Goal: Complete application form

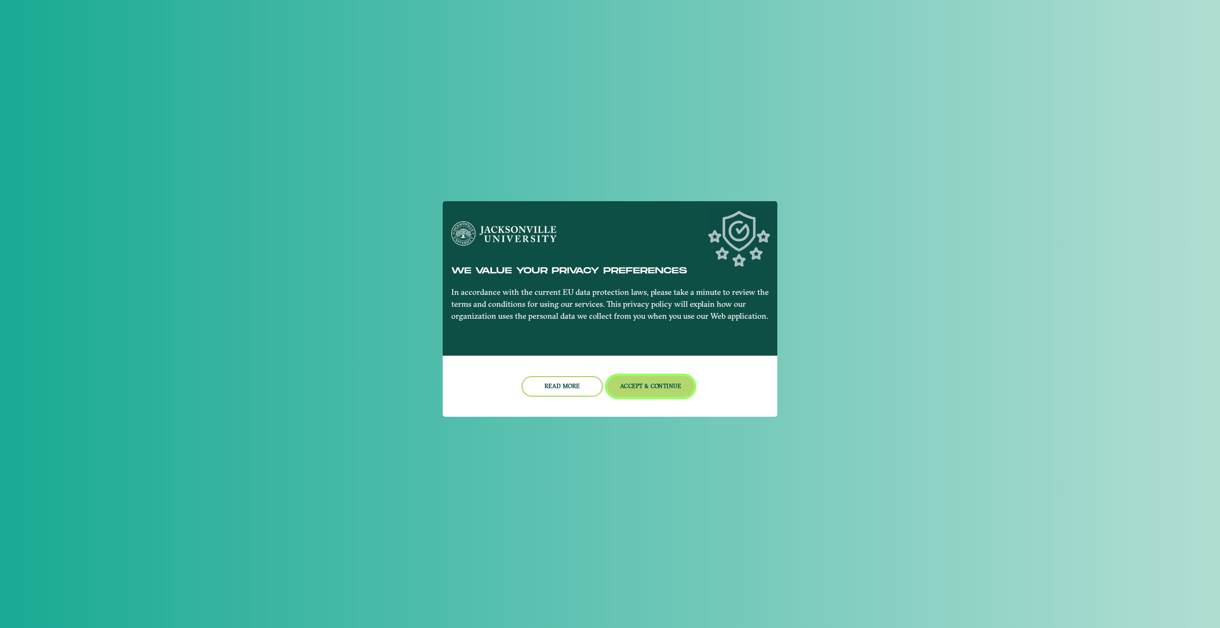
click at [663, 386] on button "Accept & Continue" at bounding box center [651, 386] width 87 height 21
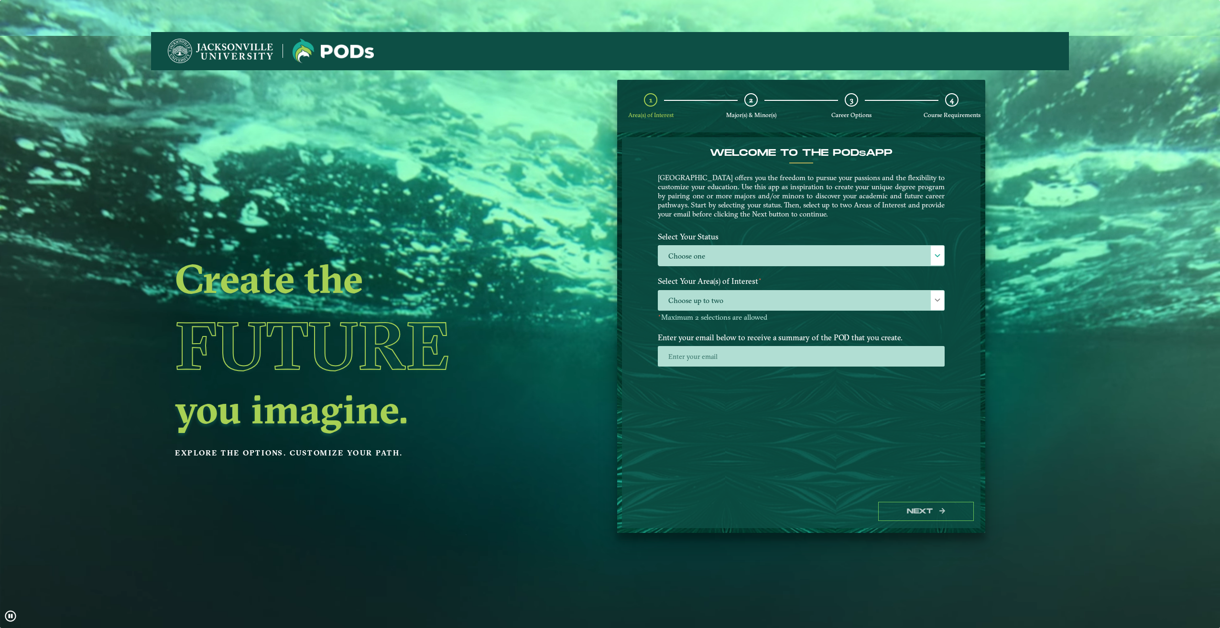
click at [699, 246] on div "Create the Future you imagine. Explore the options. Customize your path." at bounding box center [425, 384] width 549 height 628
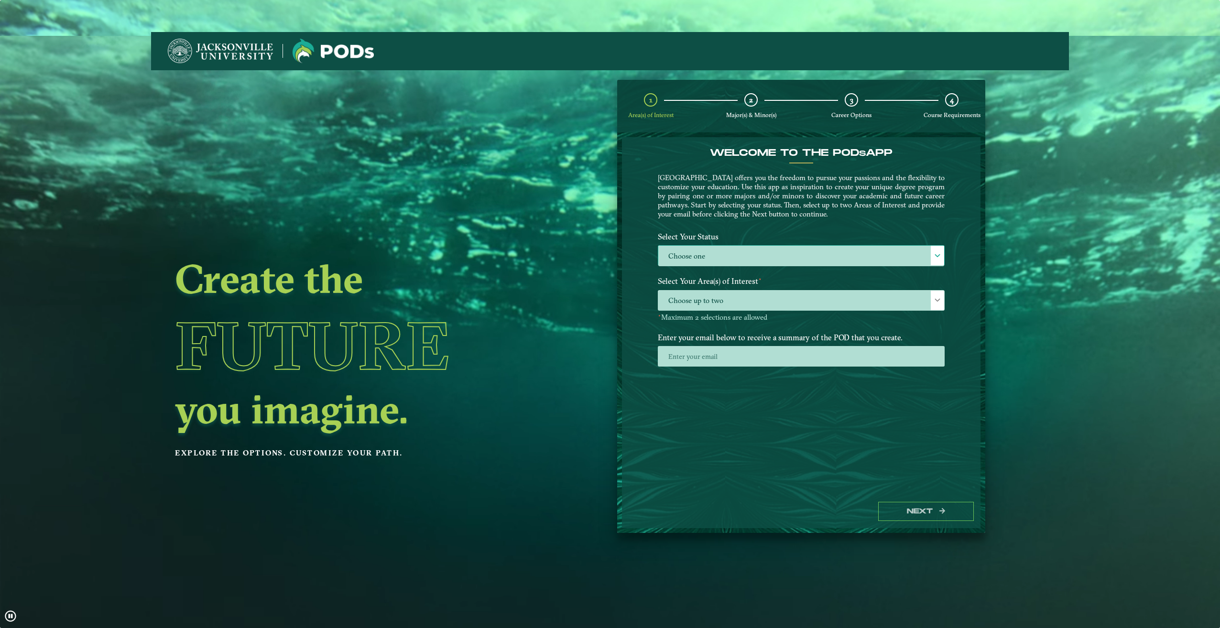
click at [702, 257] on label "Choose one" at bounding box center [801, 256] width 286 height 21
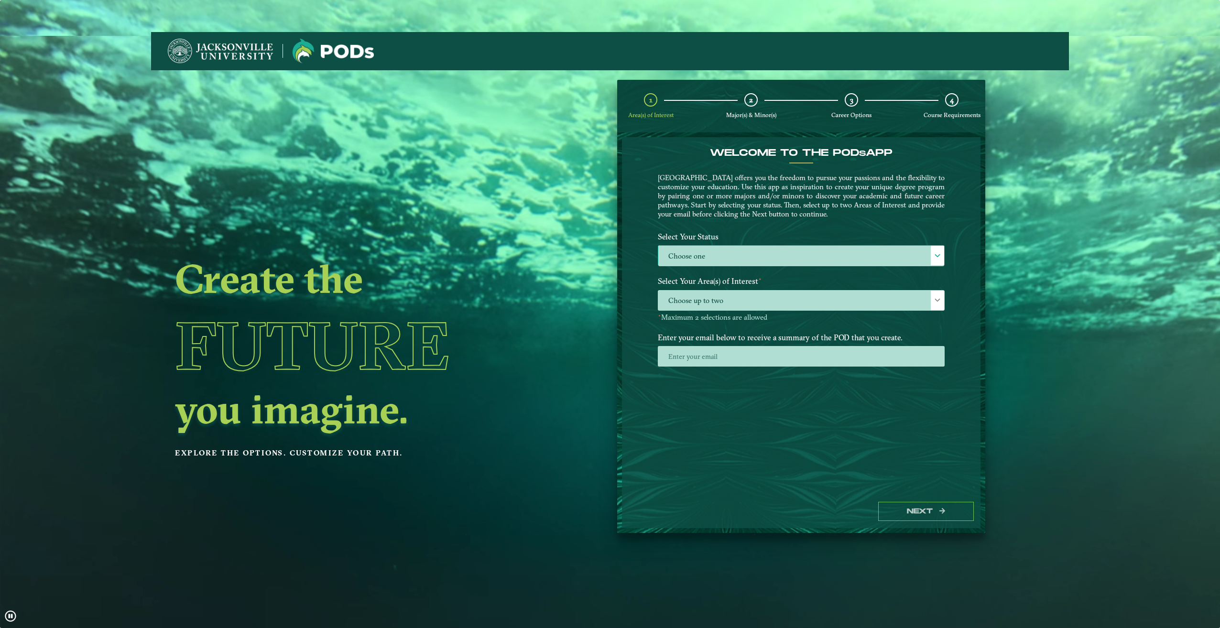
scroll to position [5, 44]
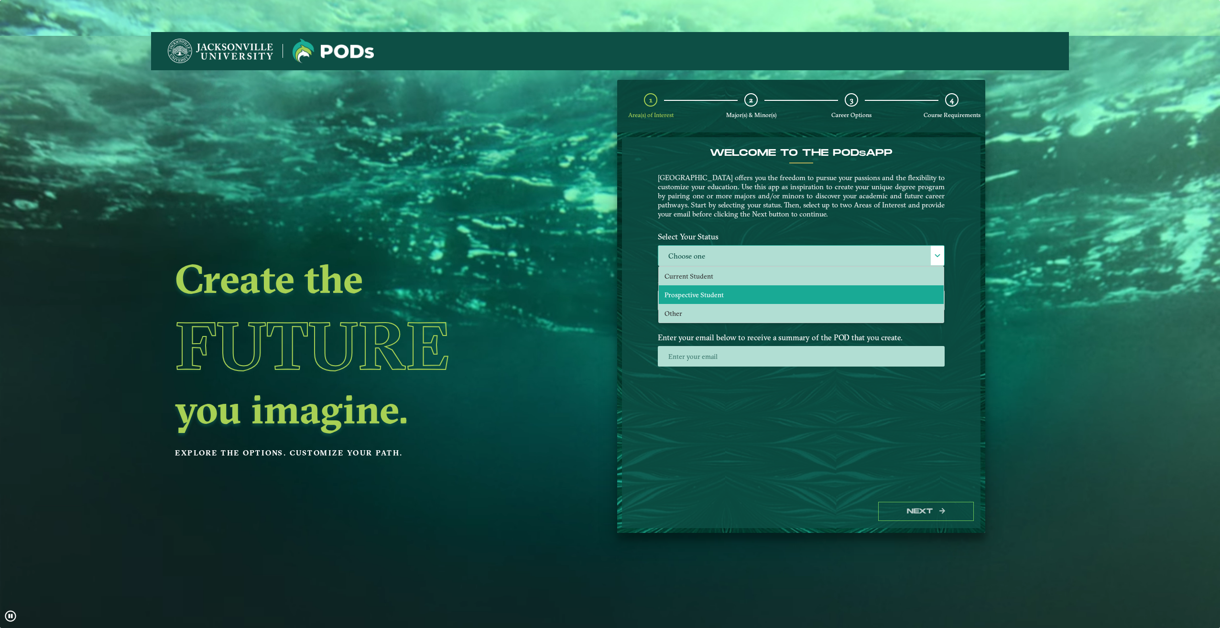
click at [701, 294] on span "Prospective Student" at bounding box center [693, 295] width 59 height 9
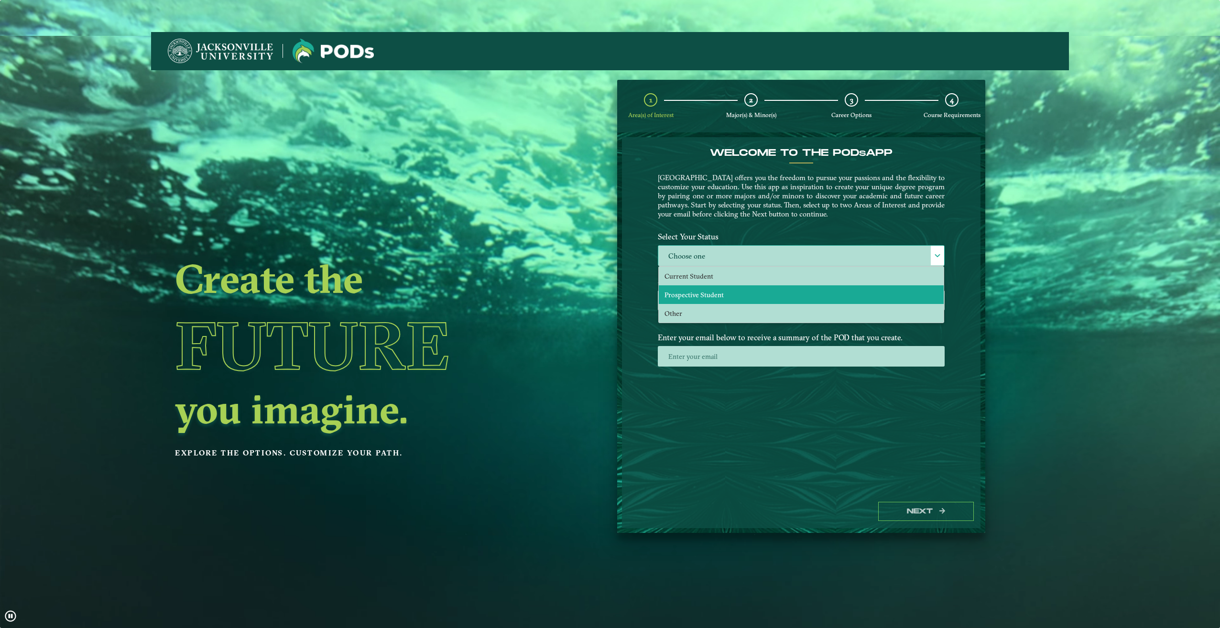
select select "[object Object]"
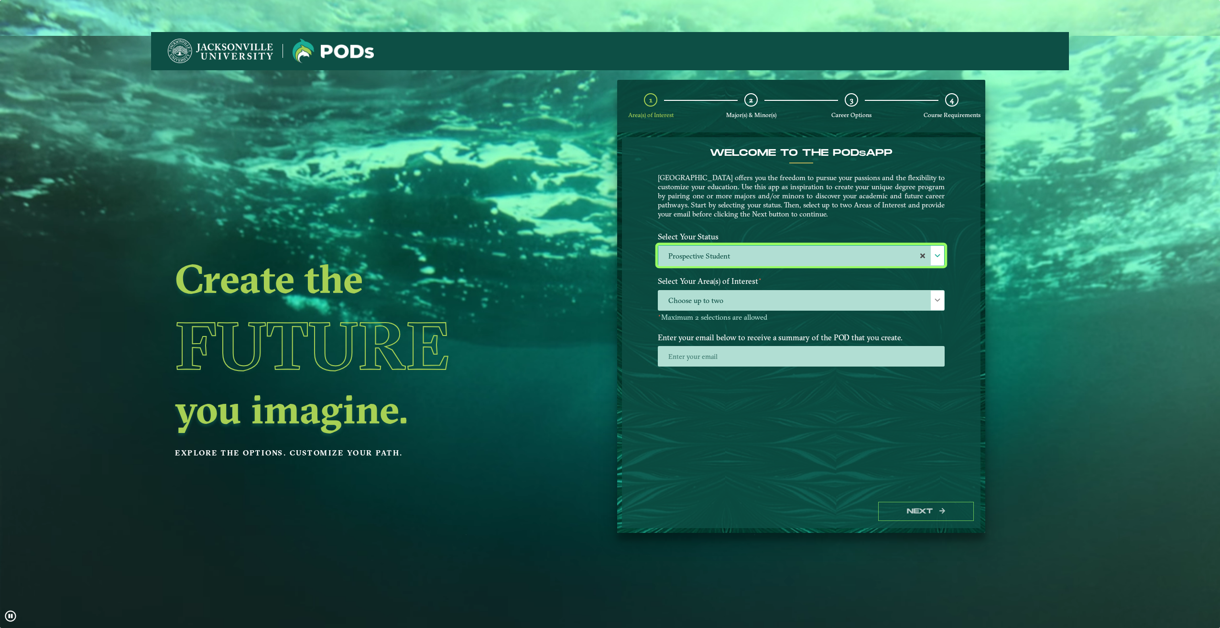
click at [697, 303] on div "Create the Future you imagine. Explore the options. Customize your path." at bounding box center [425, 384] width 549 height 628
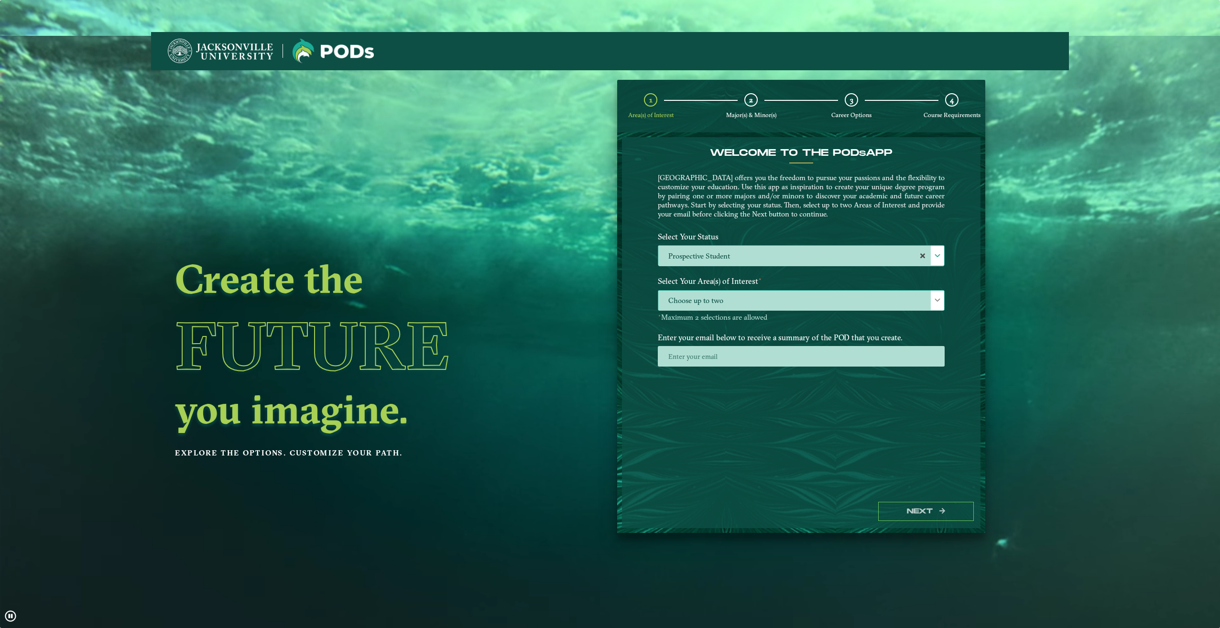
click at [727, 299] on span "Choose up to two" at bounding box center [801, 301] width 286 height 21
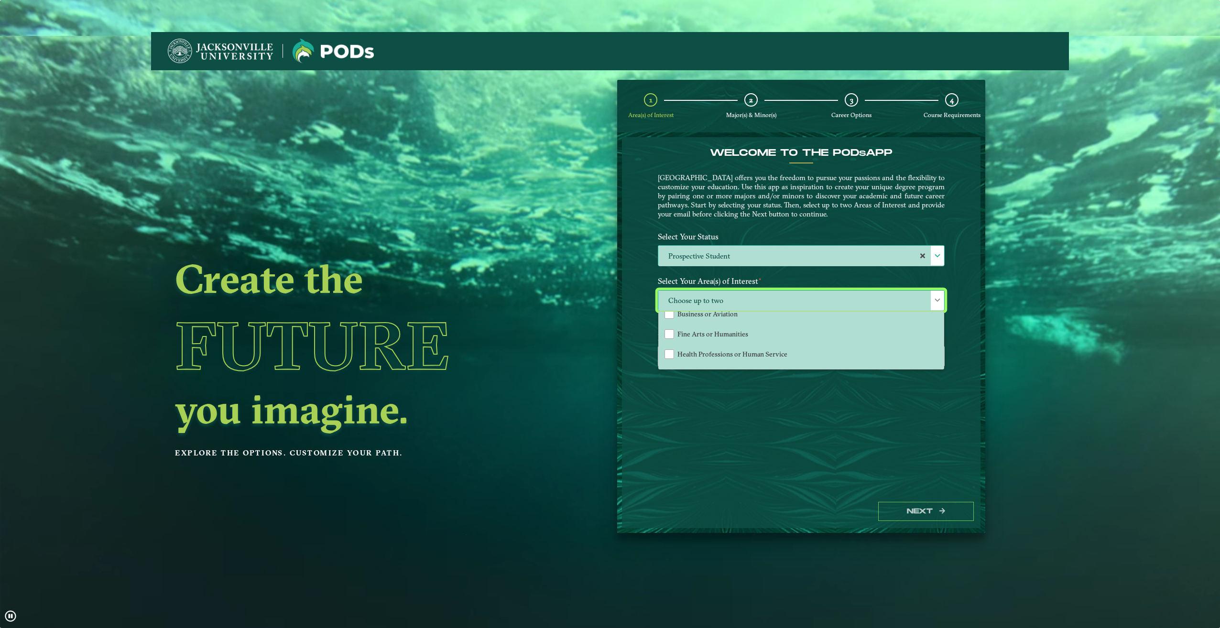
scroll to position [65, 0]
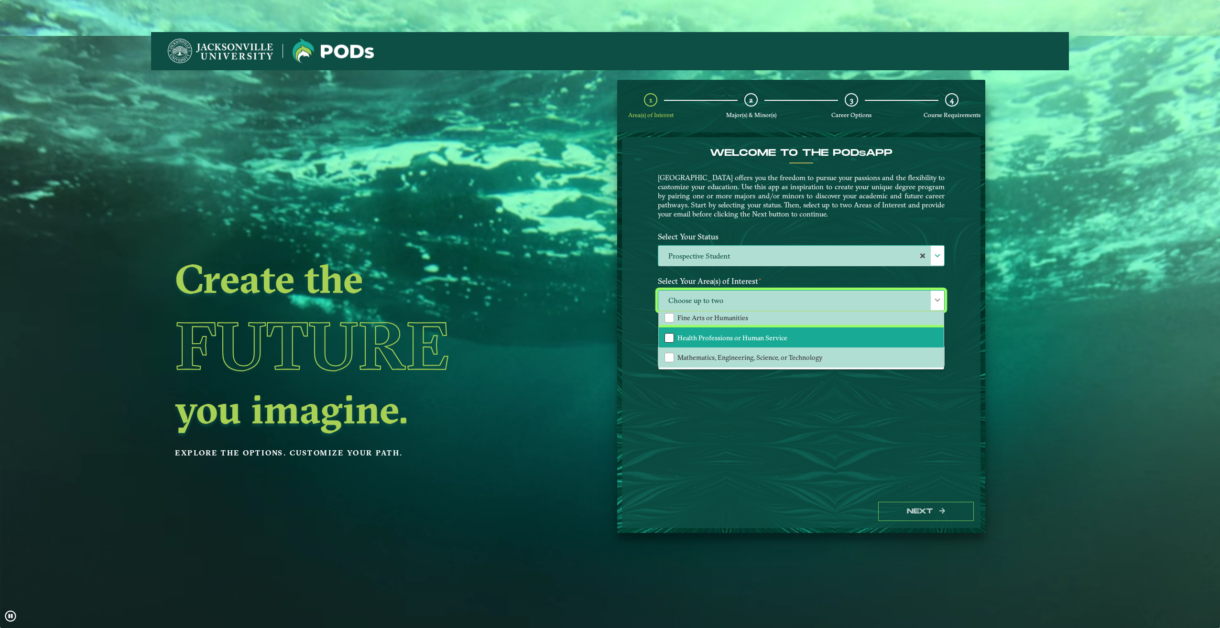
click at [668, 337] on div "Health Professions or Human Service" at bounding box center [669, 338] width 10 height 10
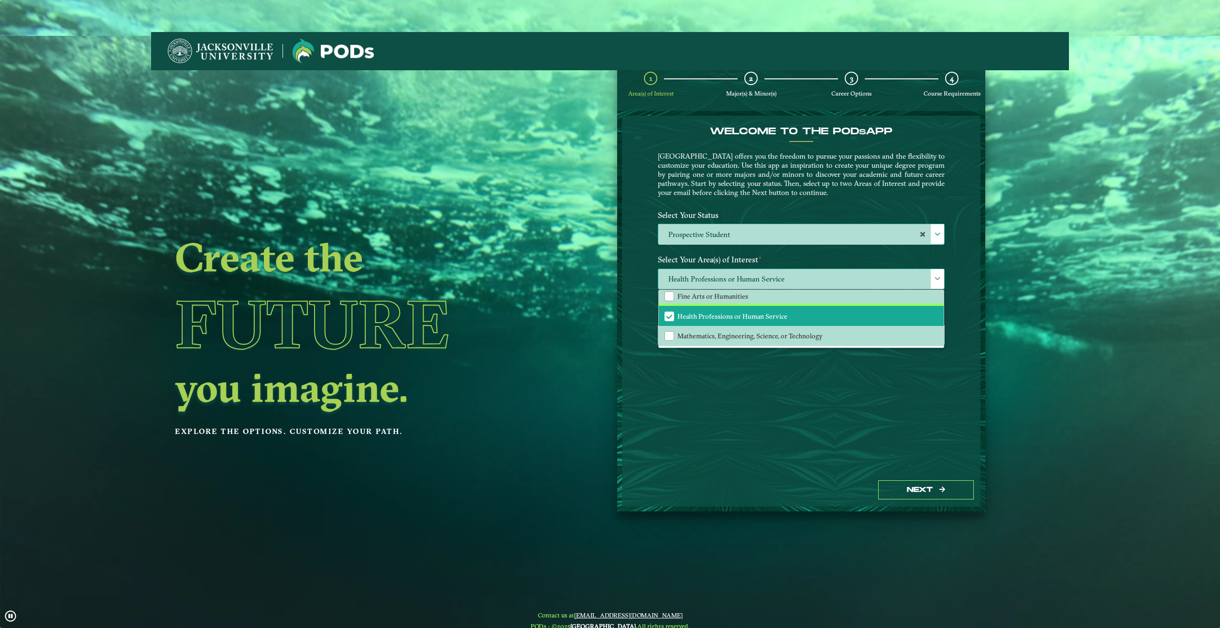
scroll to position [32, 0]
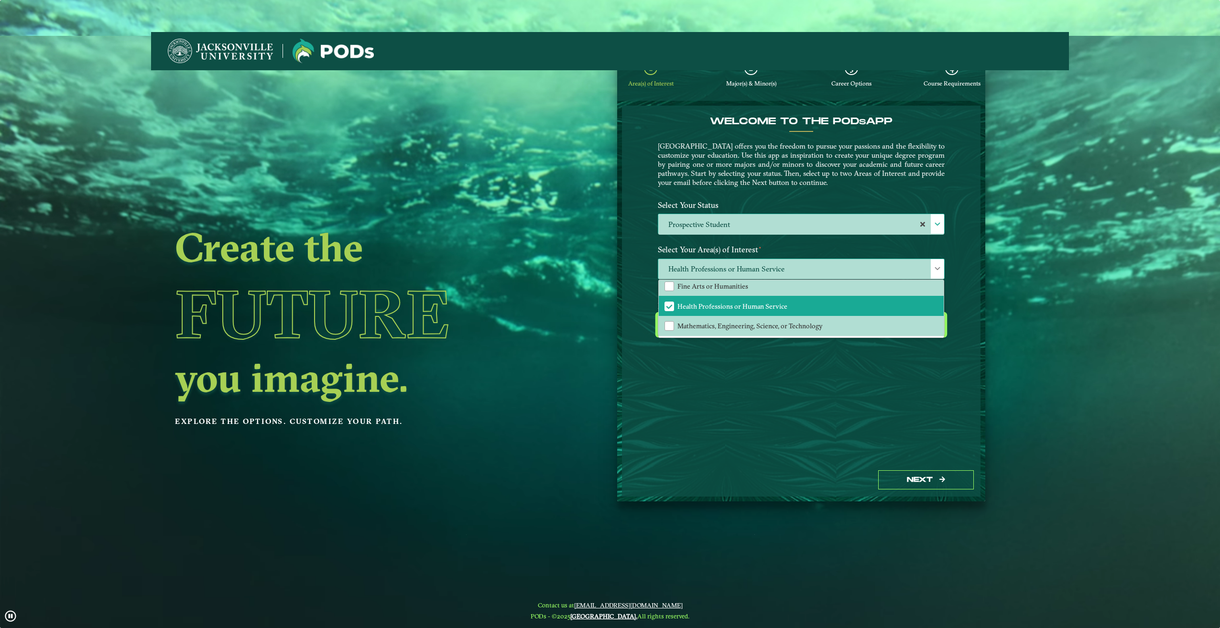
drag, startPoint x: 943, startPoint y: 320, endPoint x: 940, endPoint y: 306, distance: 14.6
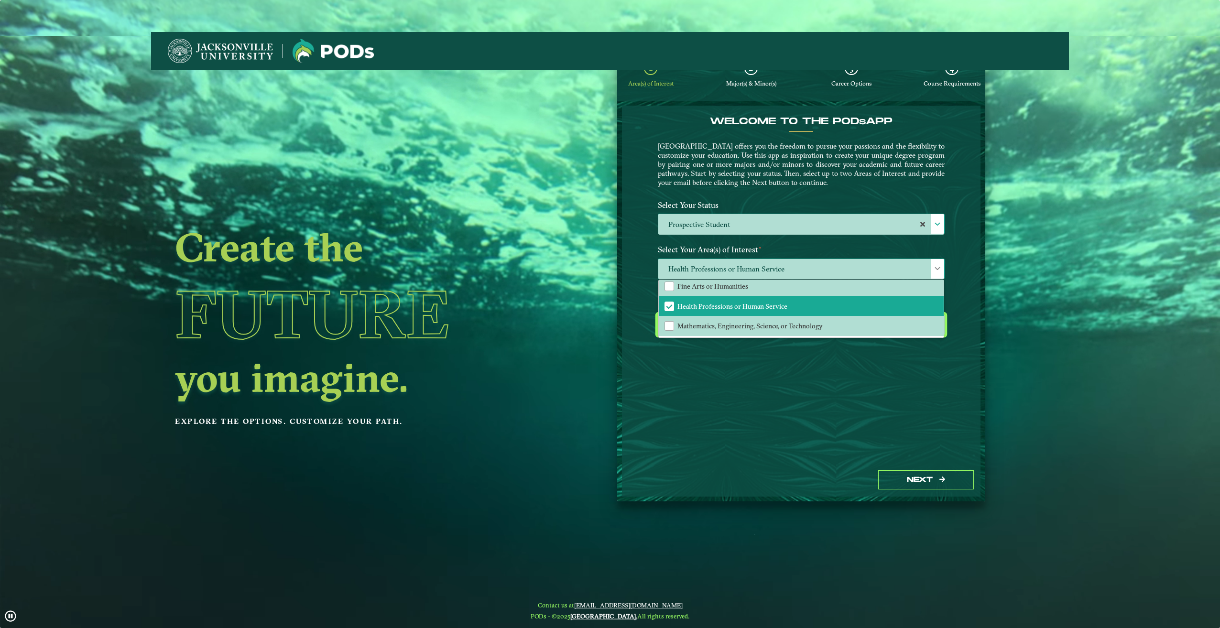
click at [940, 306] on div "Welcome to the POD s app [GEOGRAPHIC_DATA] offers you the freedom to pursue you…" at bounding box center [801, 232] width 287 height 233
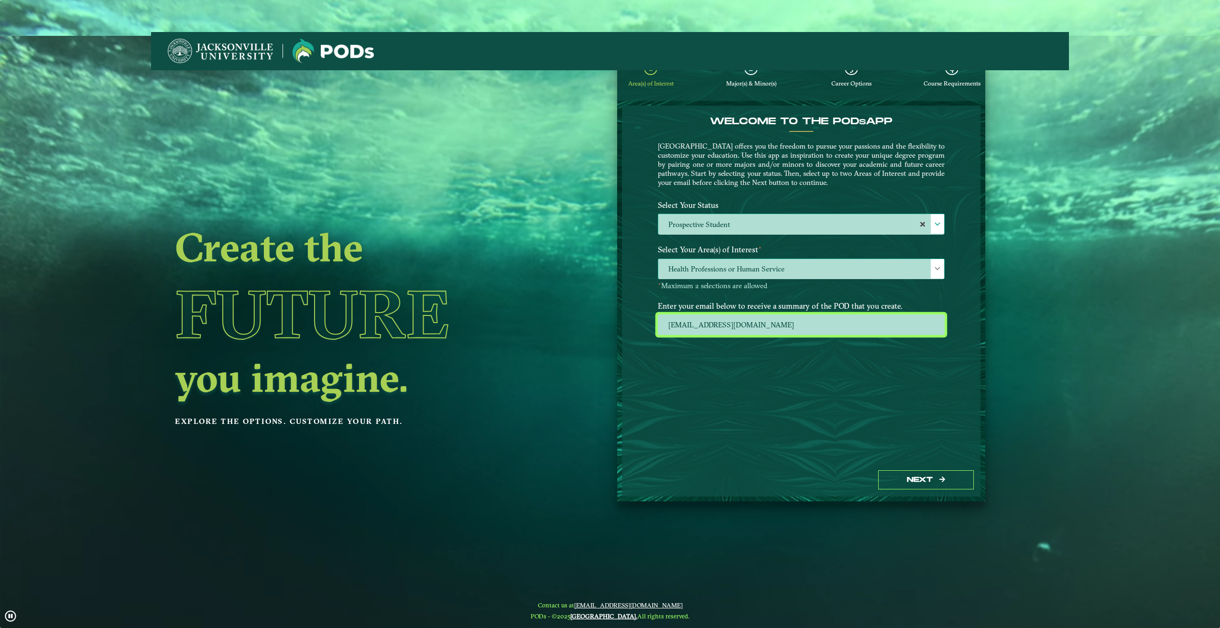
type input "[EMAIL_ADDRESS][PERSON_NAME][DOMAIN_NAME]"
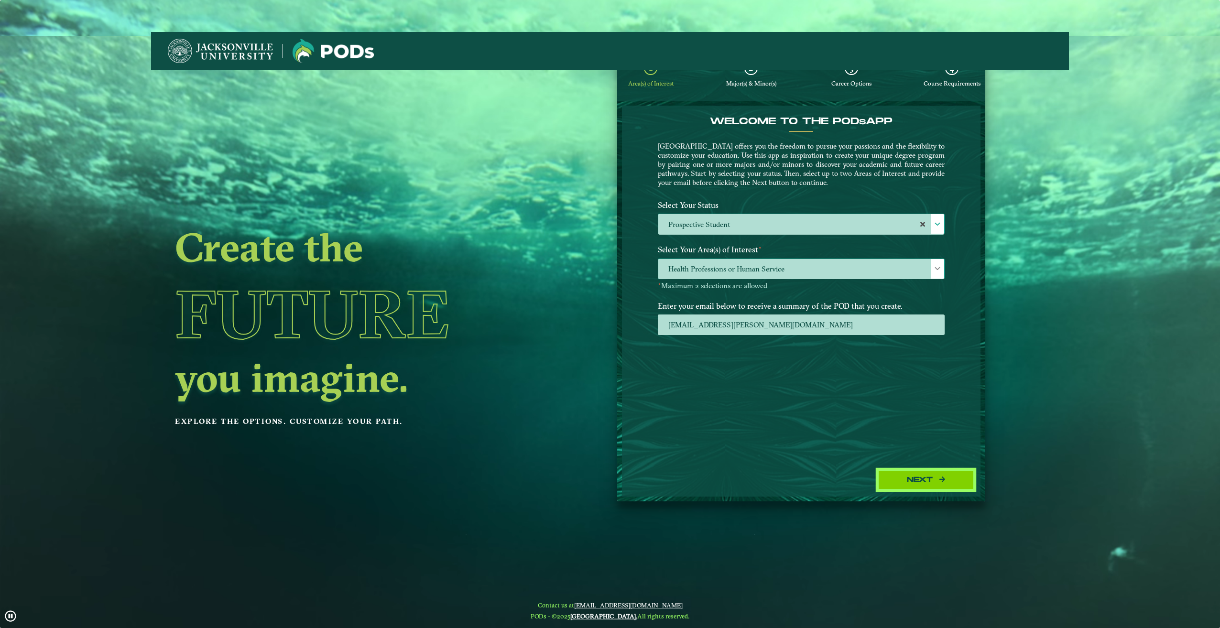
click at [913, 477] on button "Next" at bounding box center [926, 480] width 96 height 20
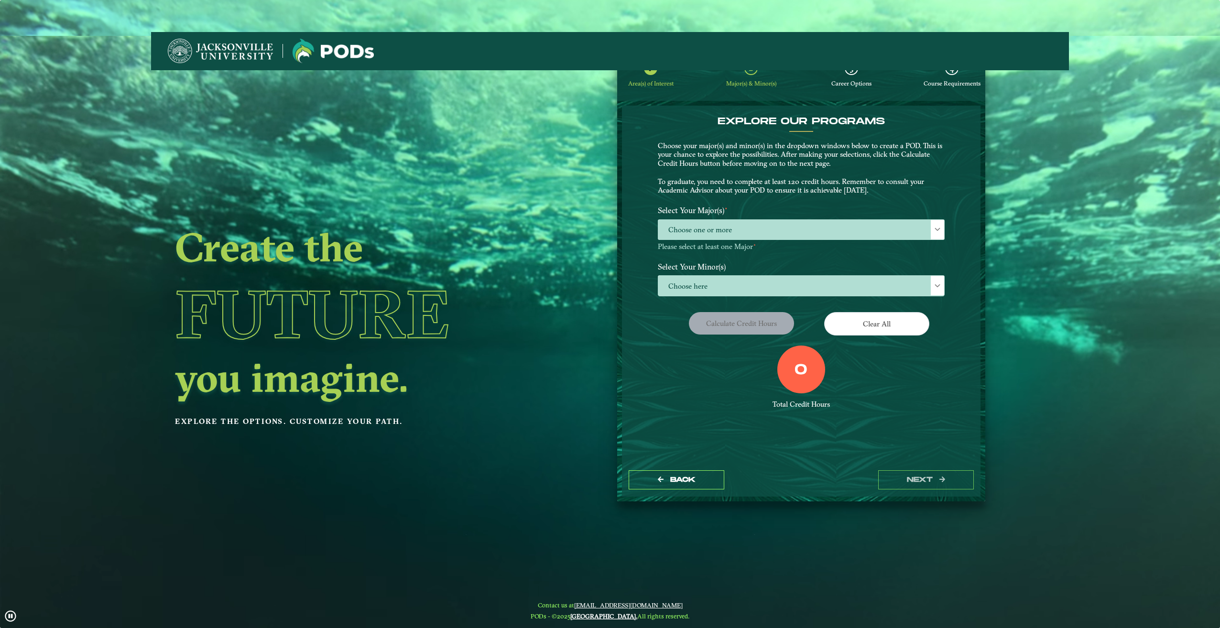
click at [697, 229] on div "Create the Future you imagine. Explore the options. Customize your path." at bounding box center [425, 353] width 549 height 628
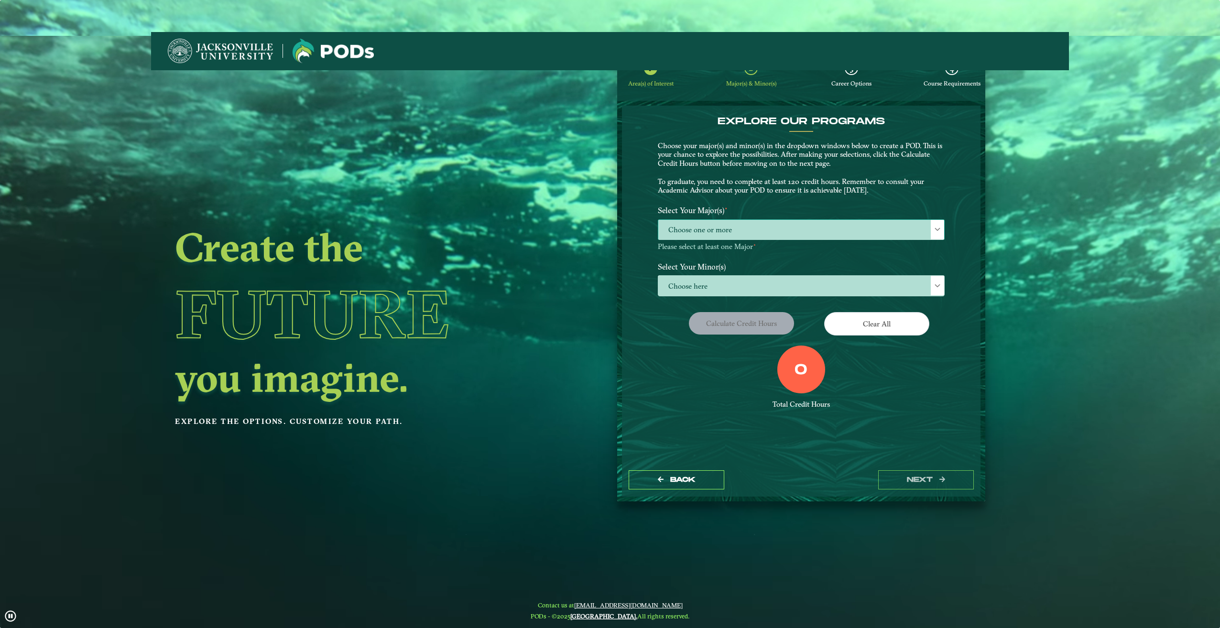
click at [934, 228] on span at bounding box center [937, 229] width 7 height 7
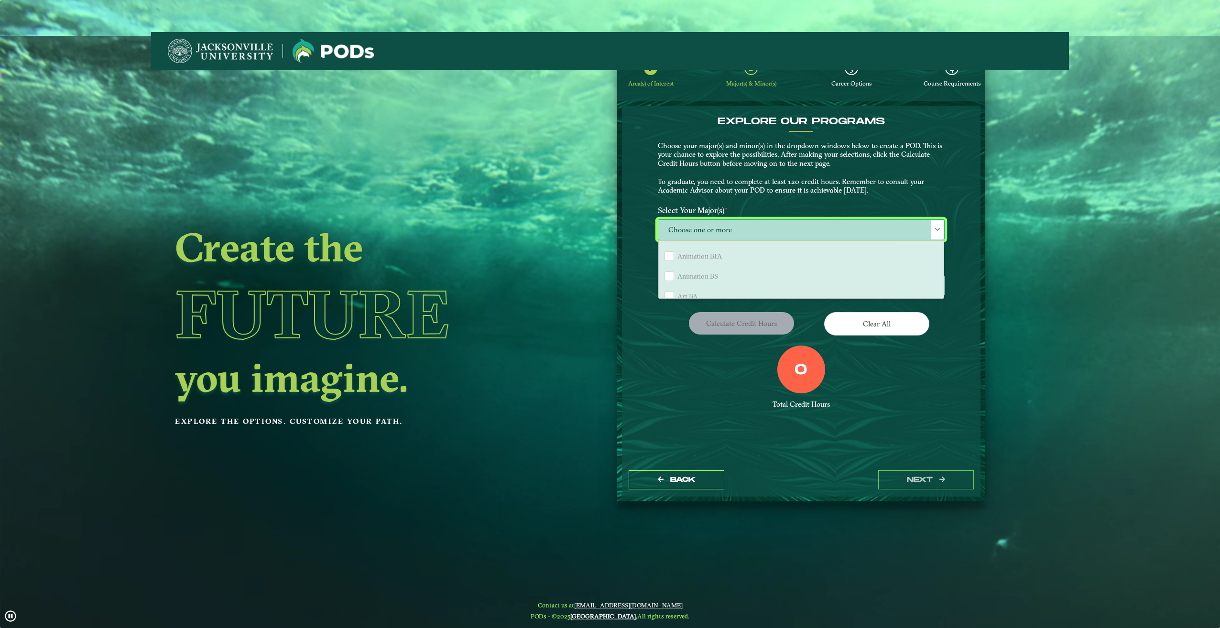
scroll to position [0, 0]
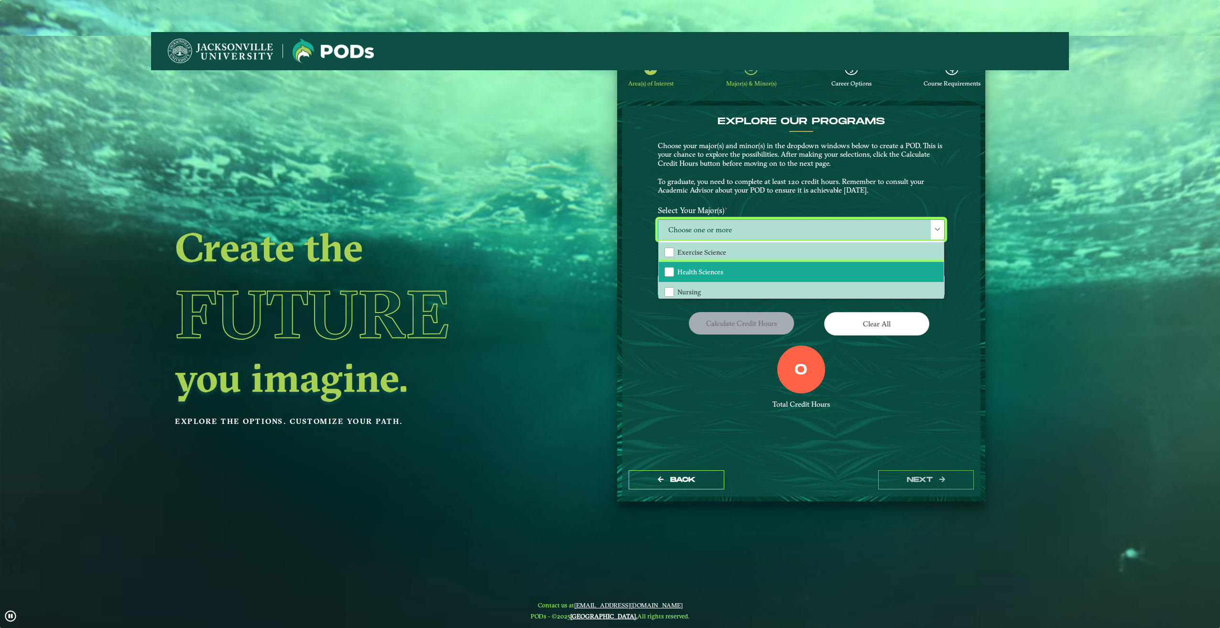
click at [690, 272] on span "Health Sciences" at bounding box center [700, 272] width 46 height 9
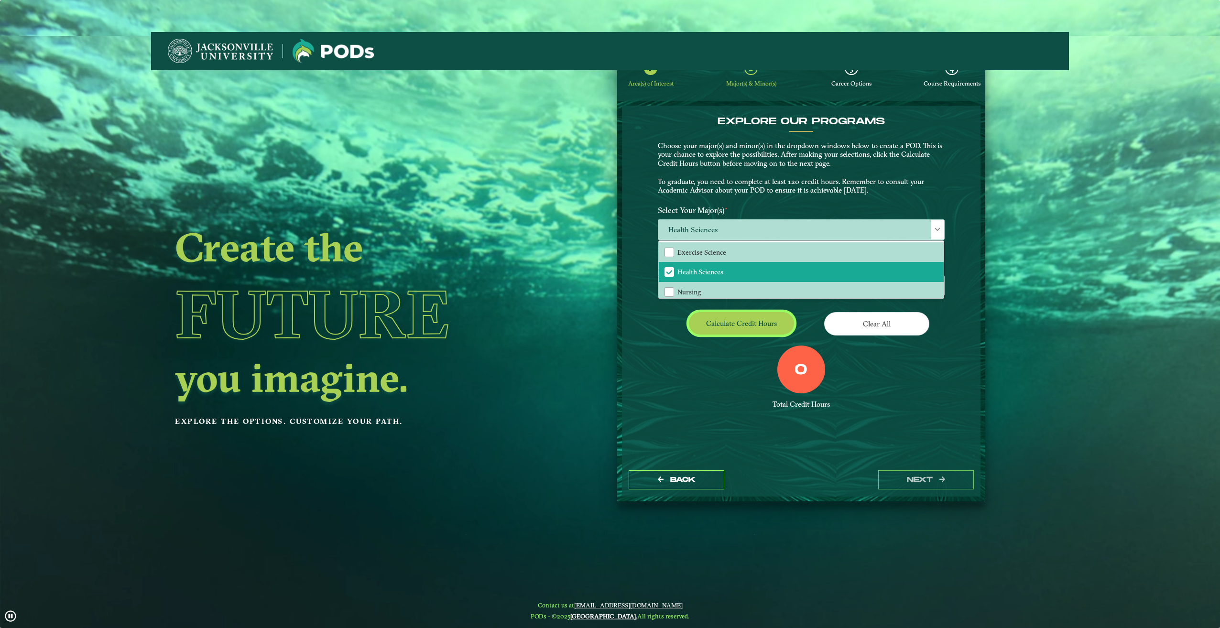
click at [745, 322] on button "Calculate credit hours" at bounding box center [741, 323] width 105 height 22
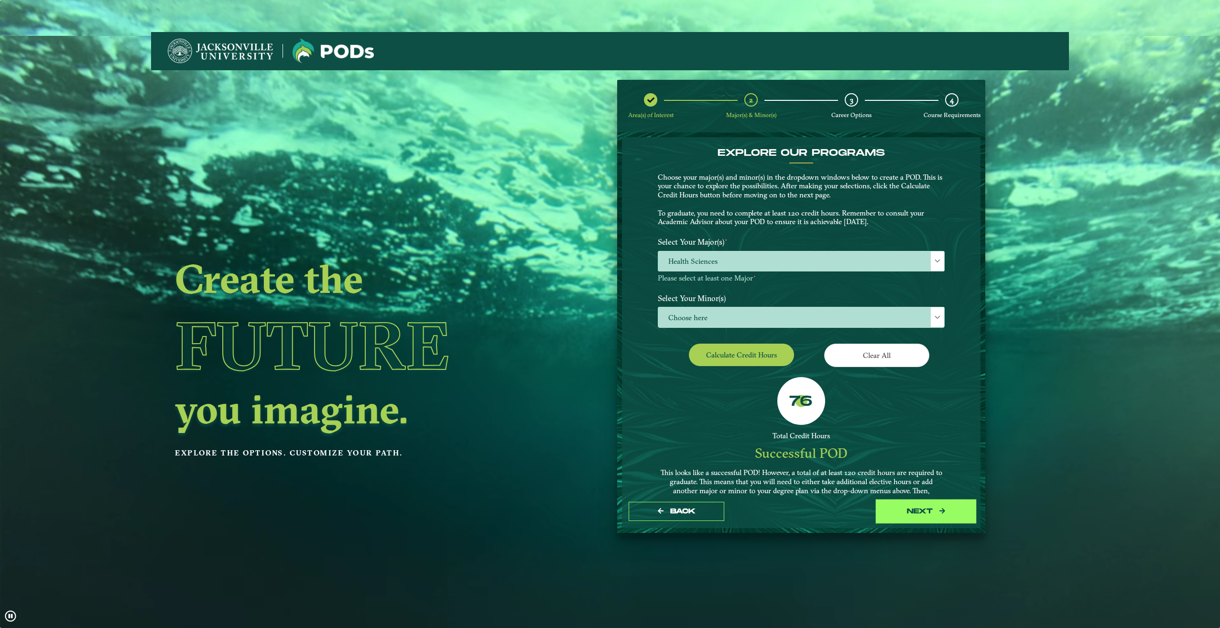
click at [921, 513] on button "next" at bounding box center [926, 512] width 96 height 20
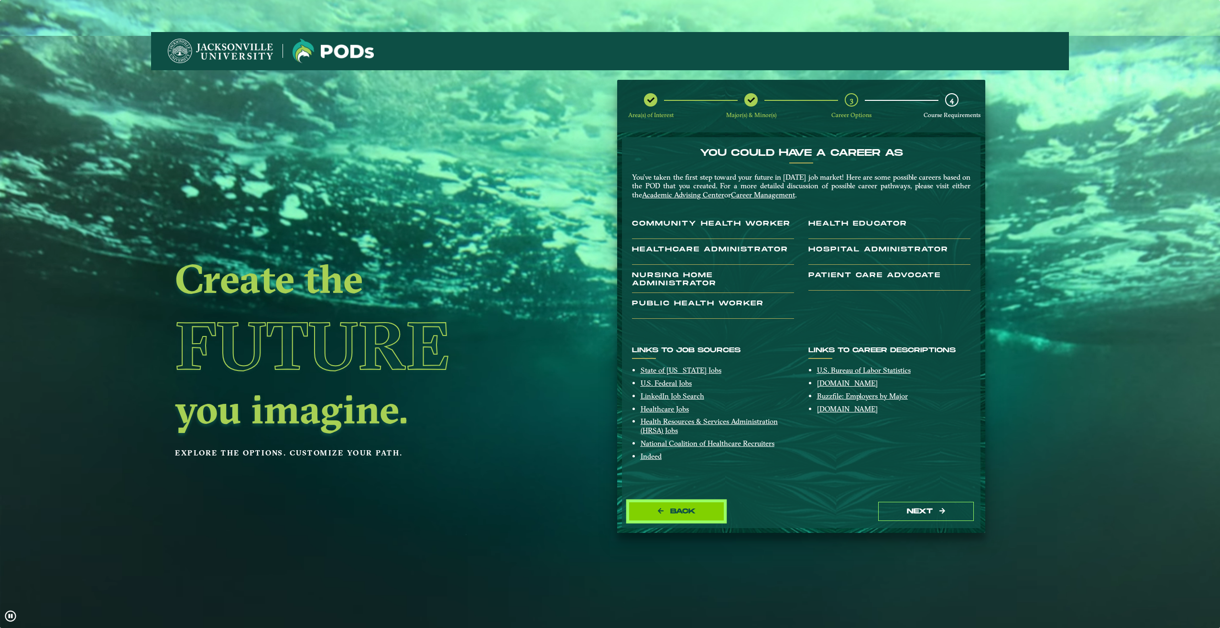
click at [700, 511] on button "Back" at bounding box center [677, 512] width 96 height 20
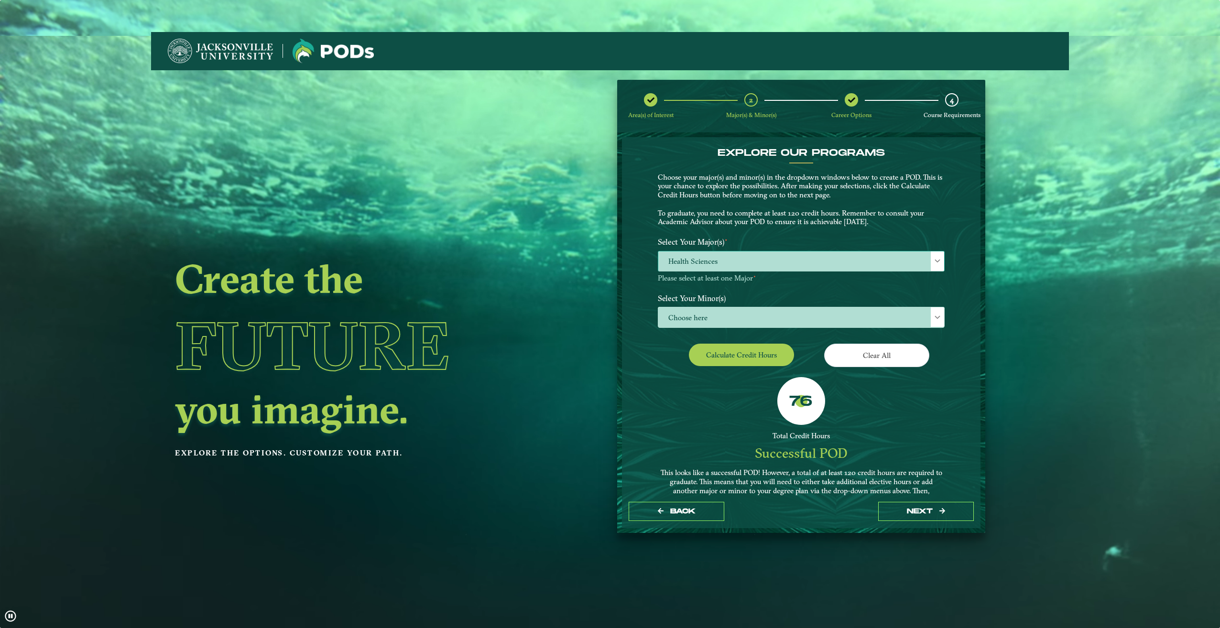
click at [705, 261] on span "Health Sciences" at bounding box center [801, 261] width 286 height 21
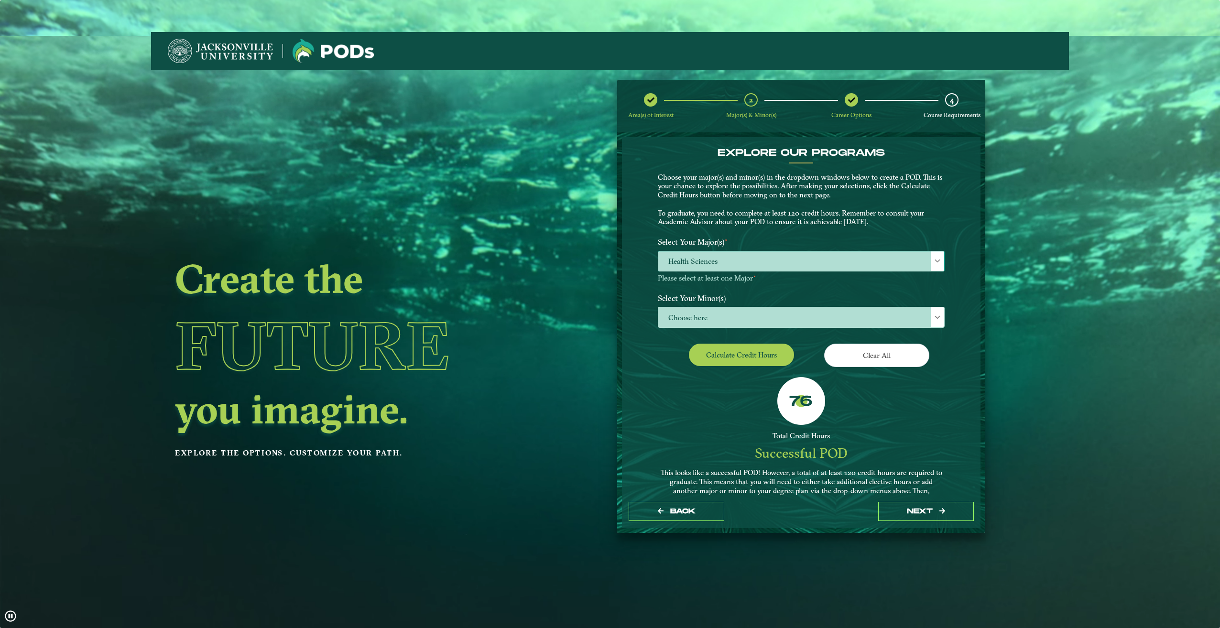
scroll to position [5, 44]
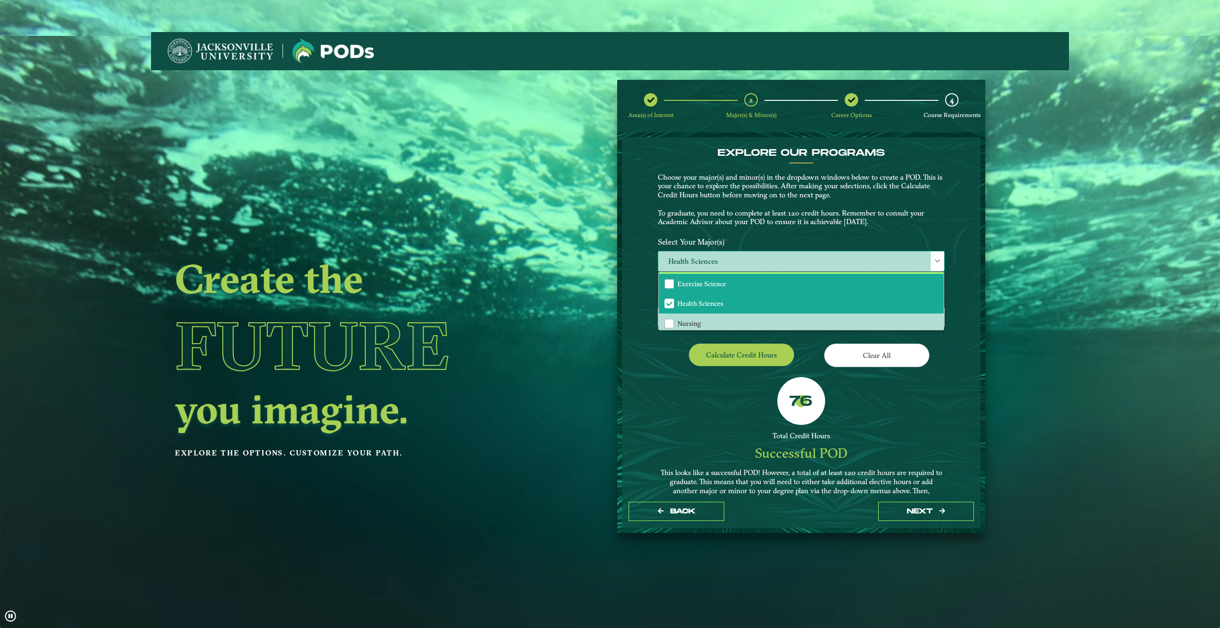
click at [707, 284] on span "Exercise Science" at bounding box center [701, 284] width 49 height 9
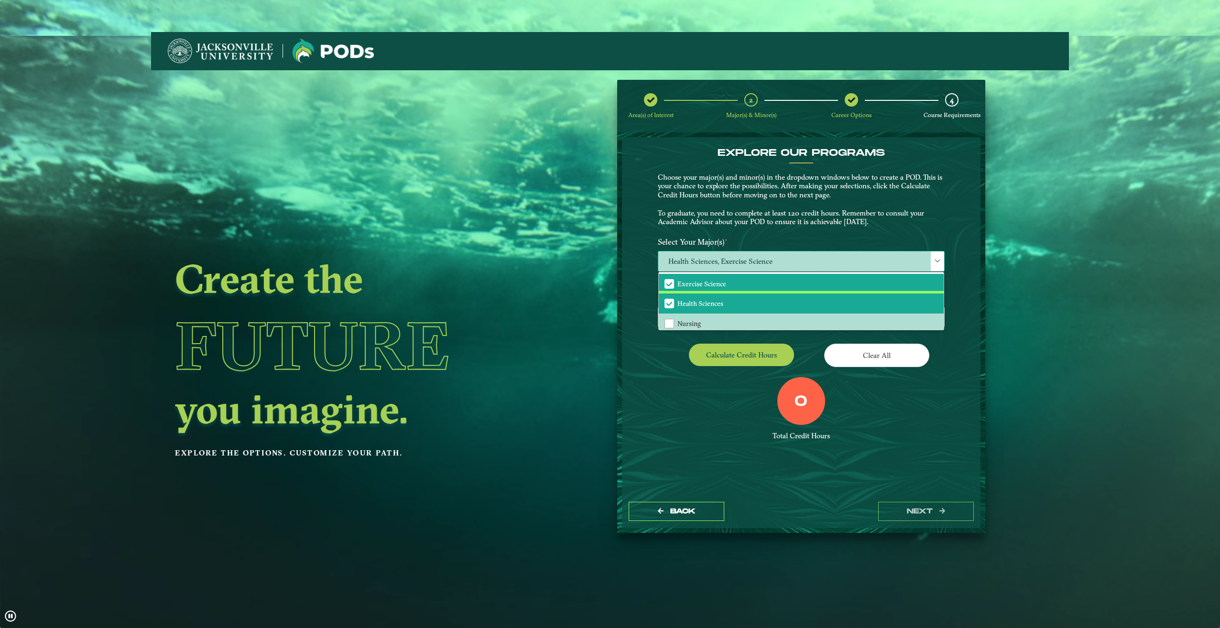
click at [703, 299] on li "Health Sciences" at bounding box center [801, 304] width 285 height 20
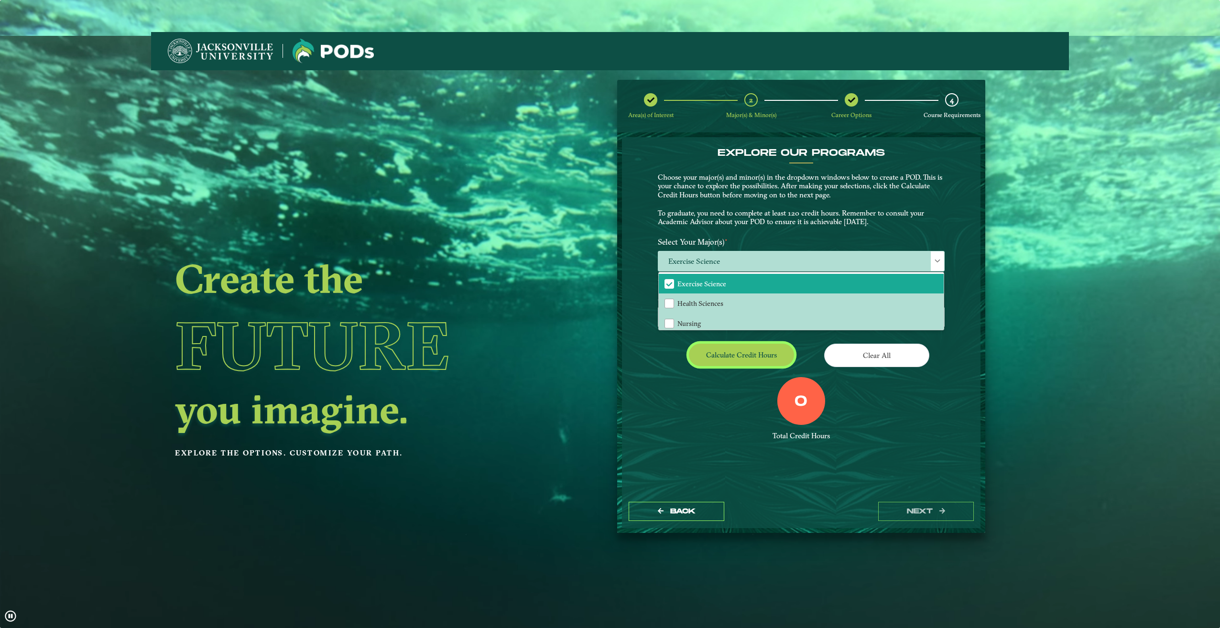
click at [725, 352] on button "Calculate credit hours" at bounding box center [741, 355] width 105 height 22
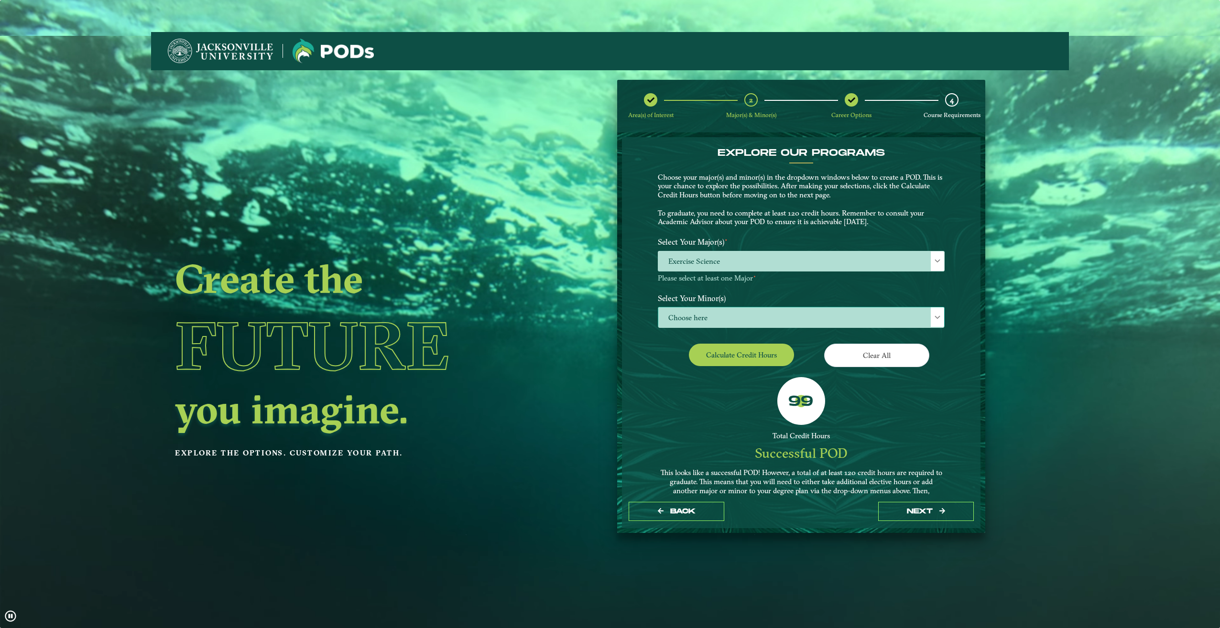
click at [720, 314] on span "Choose here" at bounding box center [801, 317] width 286 height 21
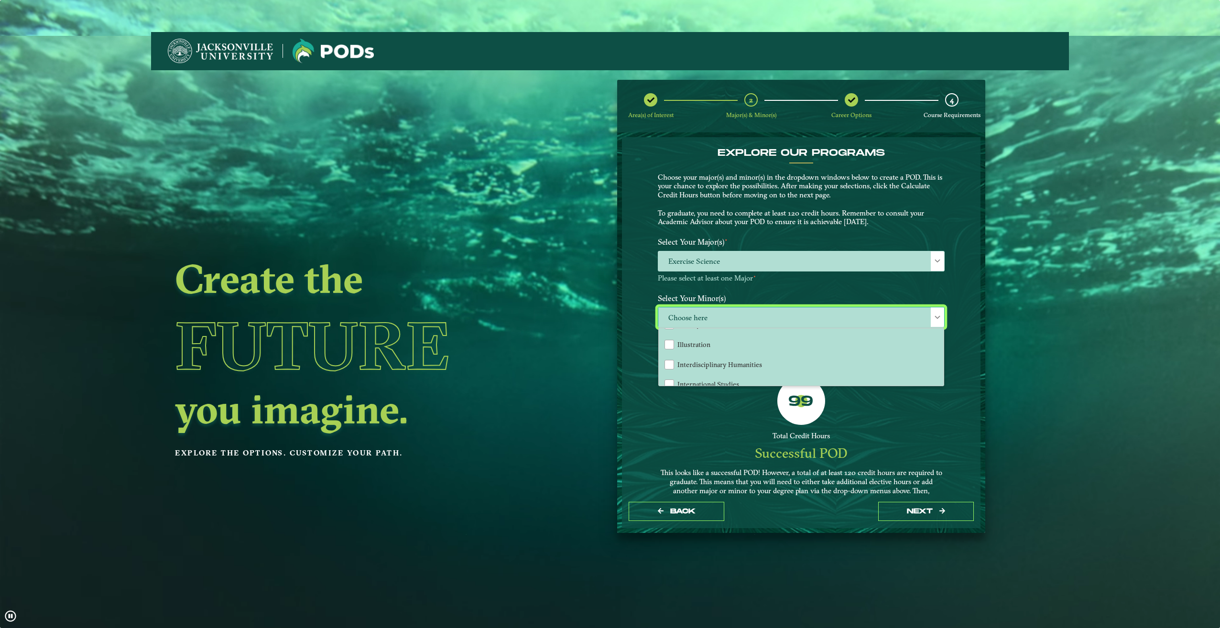
scroll to position [526, 0]
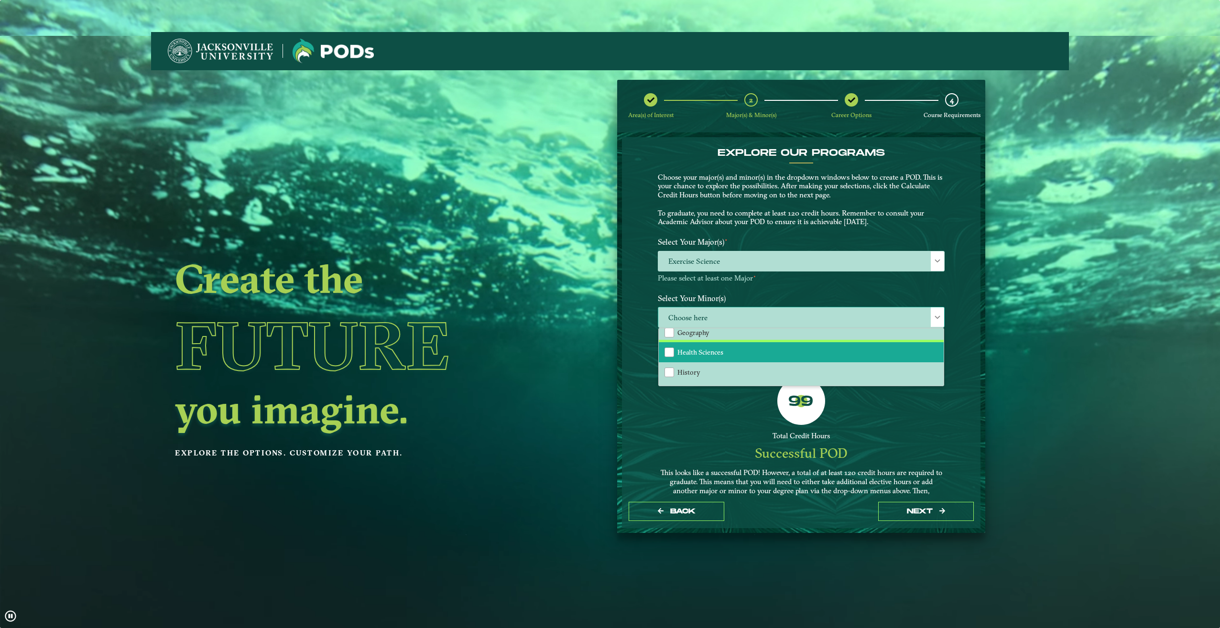
click at [715, 348] on span "Health Sciences" at bounding box center [700, 352] width 46 height 9
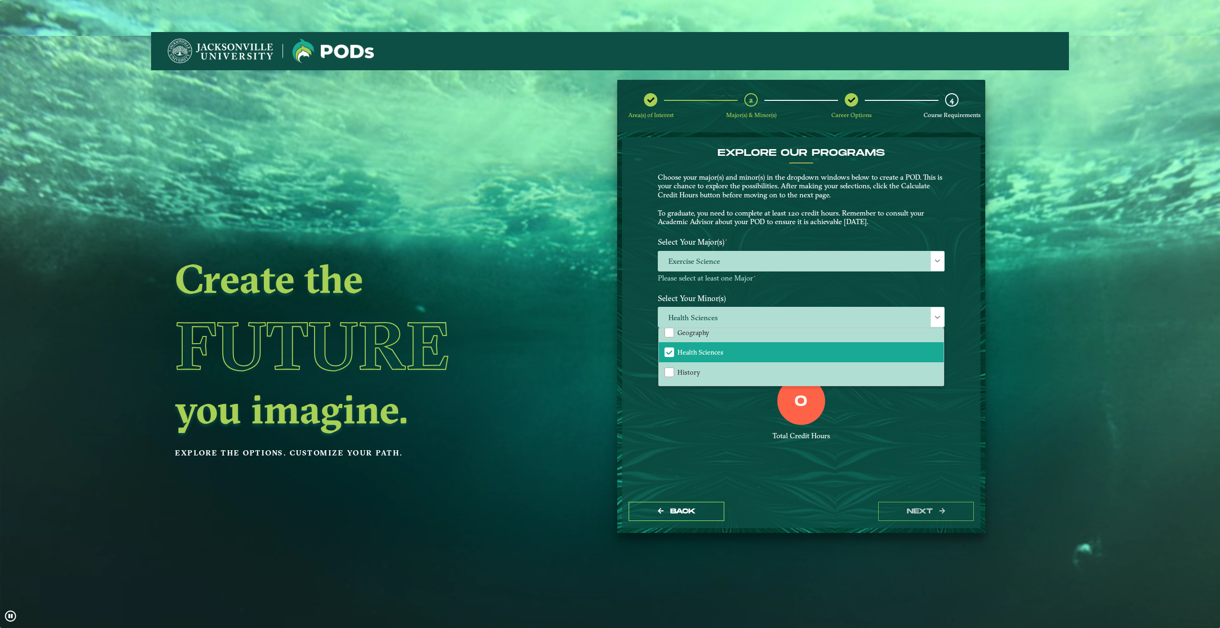
click at [762, 428] on div "0 Total Credit Hours" at bounding box center [801, 417] width 301 height 81
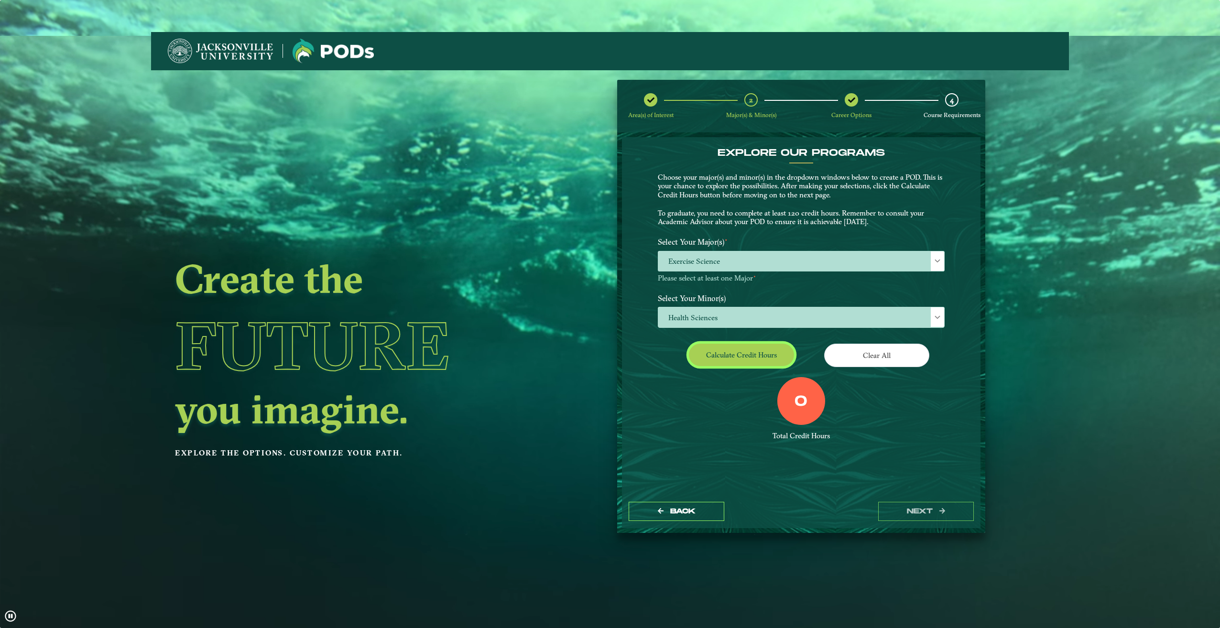
click at [748, 358] on button "Calculate credit hours" at bounding box center [741, 355] width 105 height 22
